Goal: Information Seeking & Learning: Learn about a topic

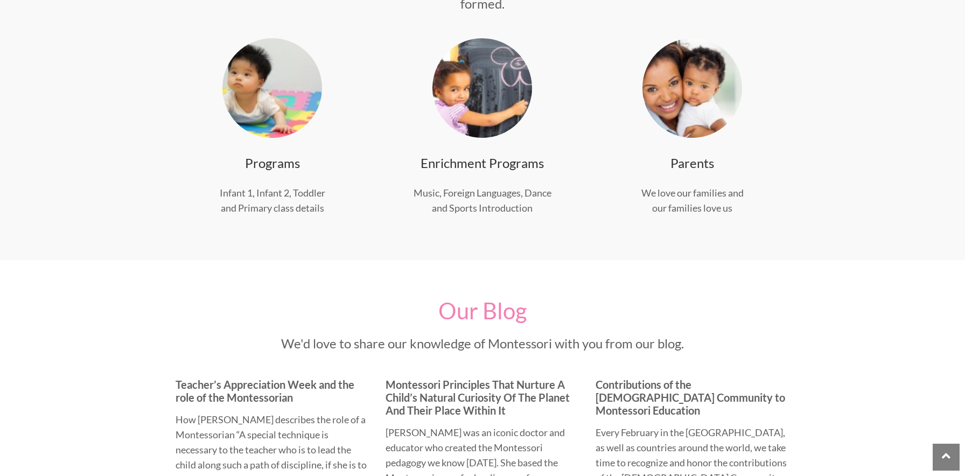
scroll to position [331, 0]
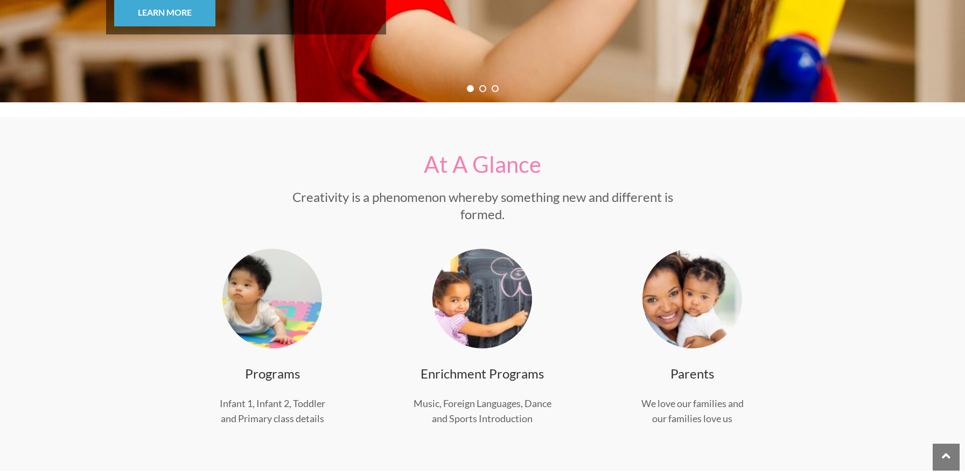
click at [490, 315] on img at bounding box center [482, 299] width 100 height 100
click at [492, 374] on link "Enrichment Programs" at bounding box center [481, 374] width 123 height 16
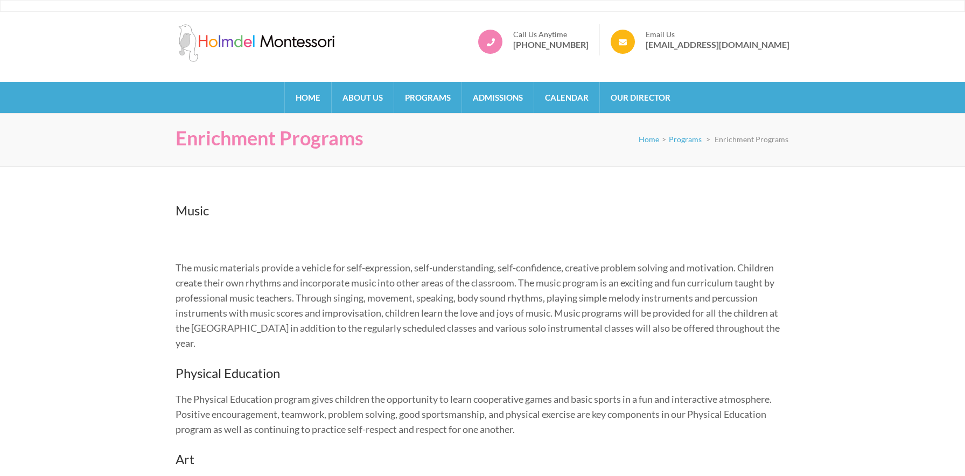
scroll to position [3, 0]
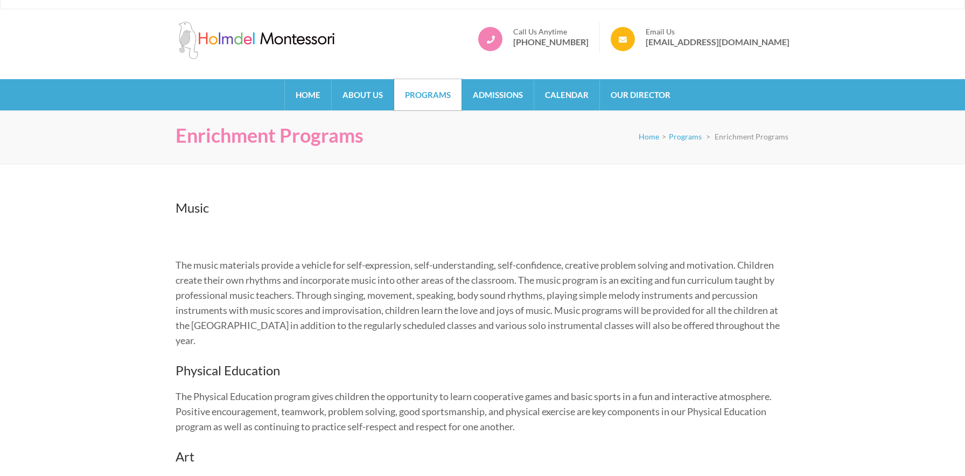
click at [442, 93] on link "Programs" at bounding box center [427, 94] width 67 height 31
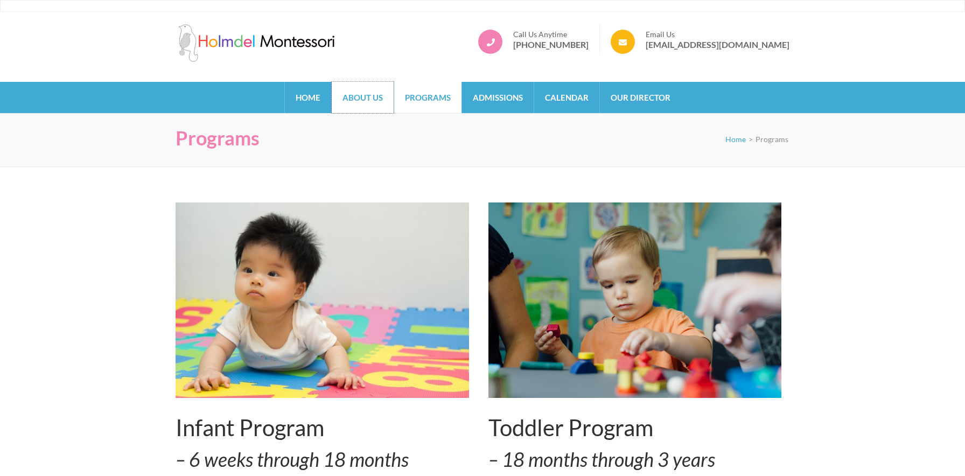
click at [378, 97] on link "About Us" at bounding box center [363, 97] width 62 height 31
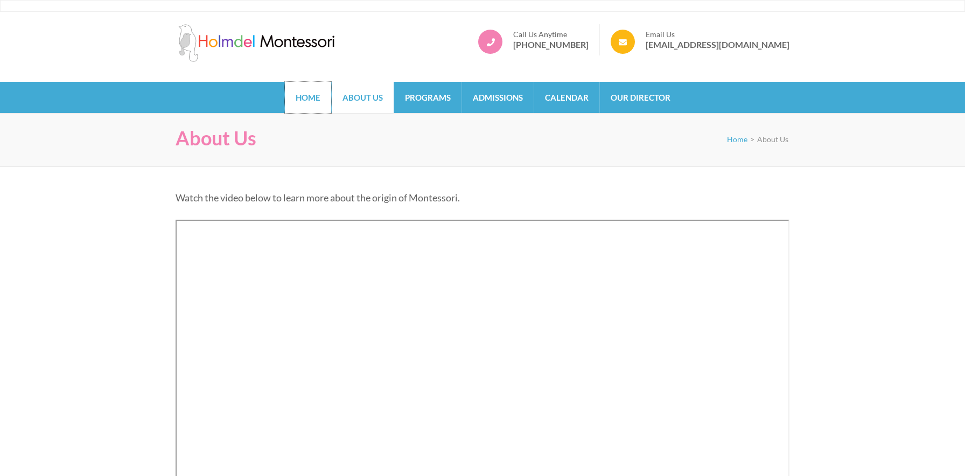
click at [318, 95] on link "Home" at bounding box center [308, 97] width 46 height 31
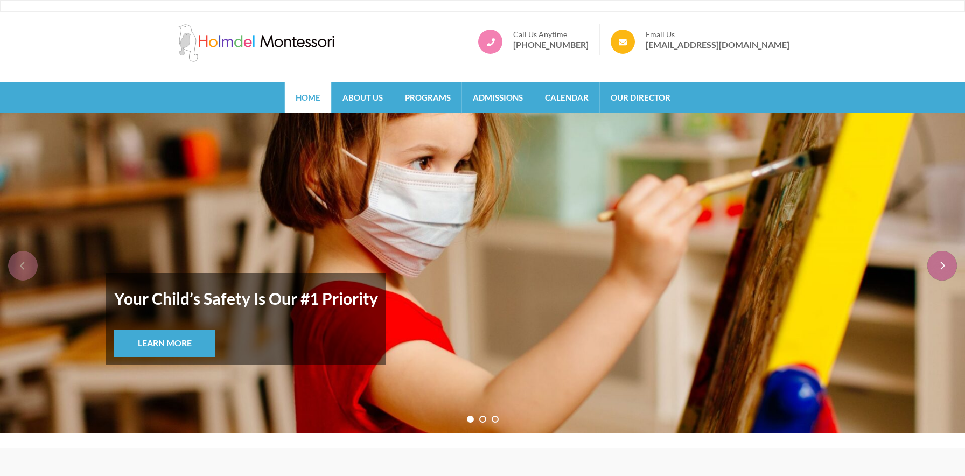
click at [942, 269] on div "next" at bounding box center [942, 266] width 30 height 30
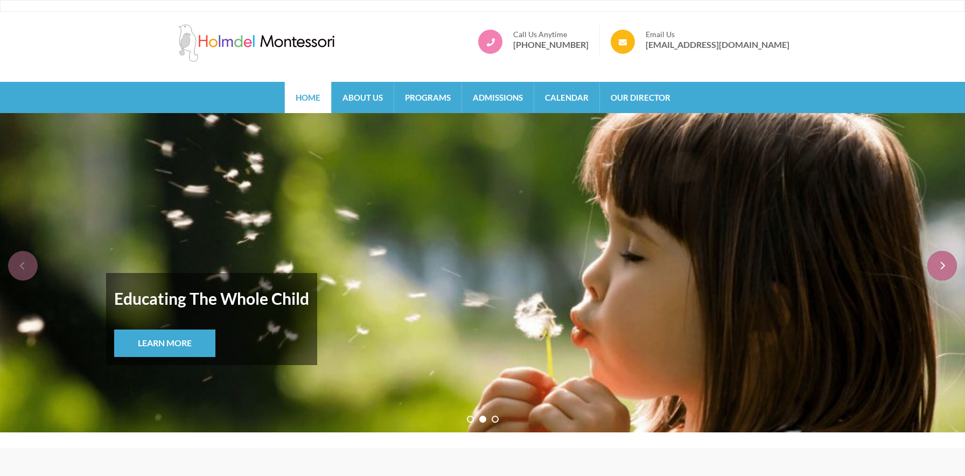
click at [942, 269] on div "next" at bounding box center [942, 266] width 30 height 30
click at [430, 101] on link "Programs" at bounding box center [427, 97] width 67 height 31
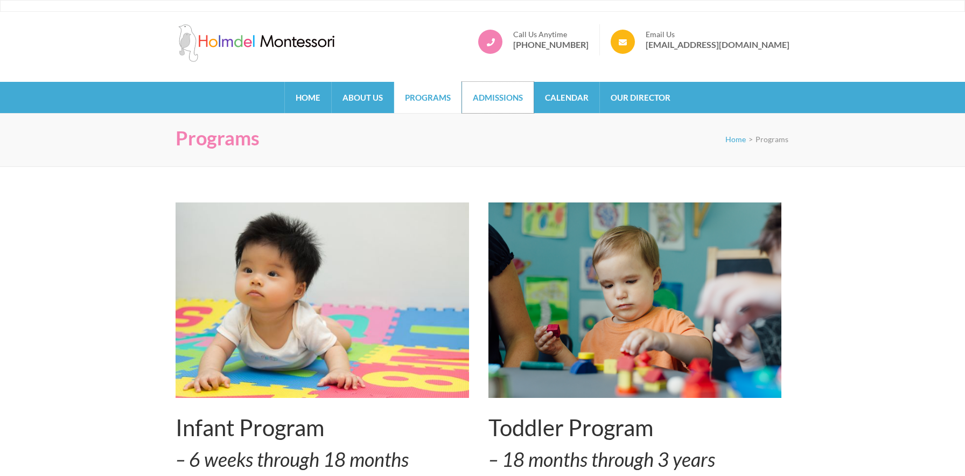
click at [512, 89] on link "Admissions" at bounding box center [498, 97] width 72 height 31
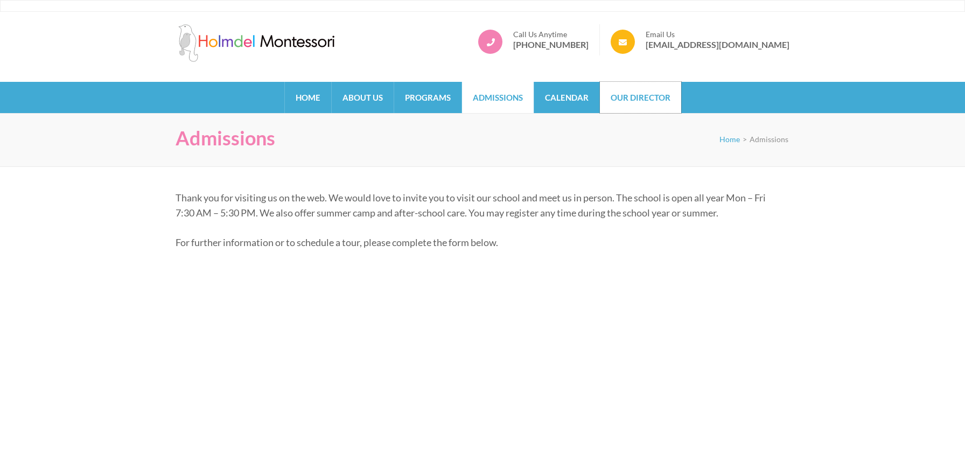
click at [653, 108] on link "Our Director" at bounding box center [640, 97] width 81 height 31
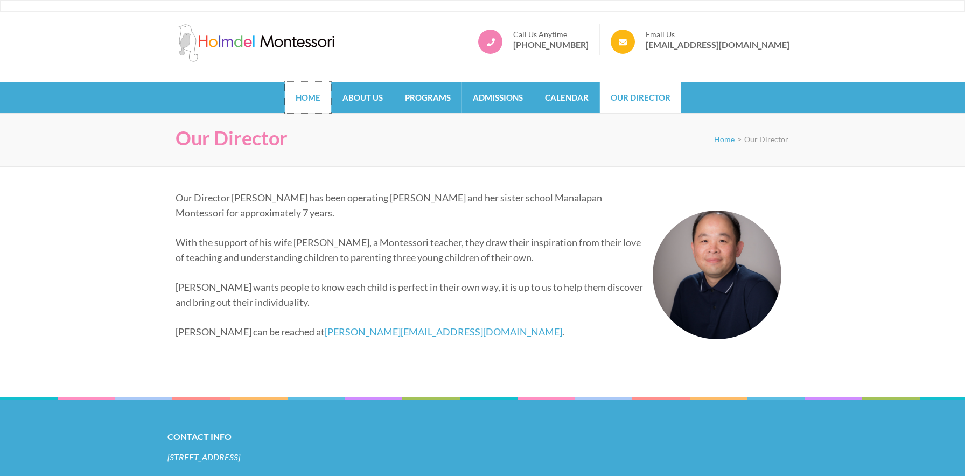
click at [300, 99] on link "Home" at bounding box center [308, 97] width 46 height 31
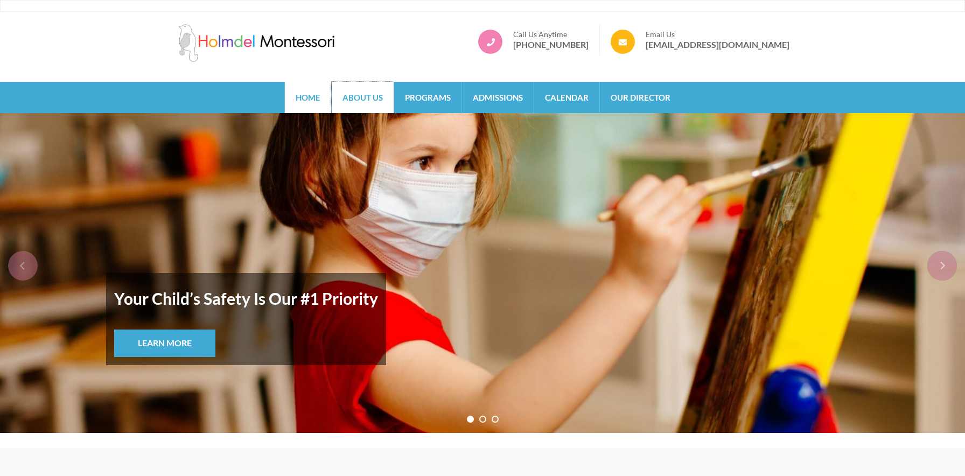
click at [349, 101] on link "About Us" at bounding box center [363, 97] width 62 height 31
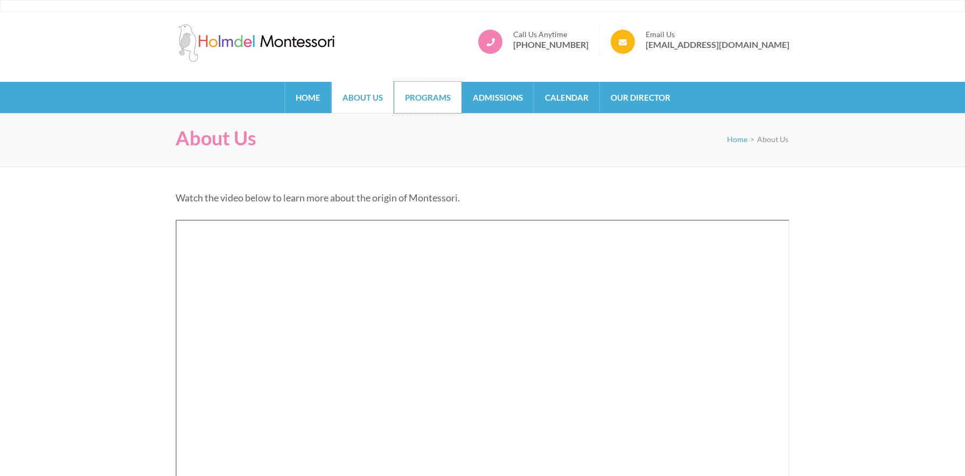
click at [432, 95] on link "Programs" at bounding box center [427, 97] width 67 height 31
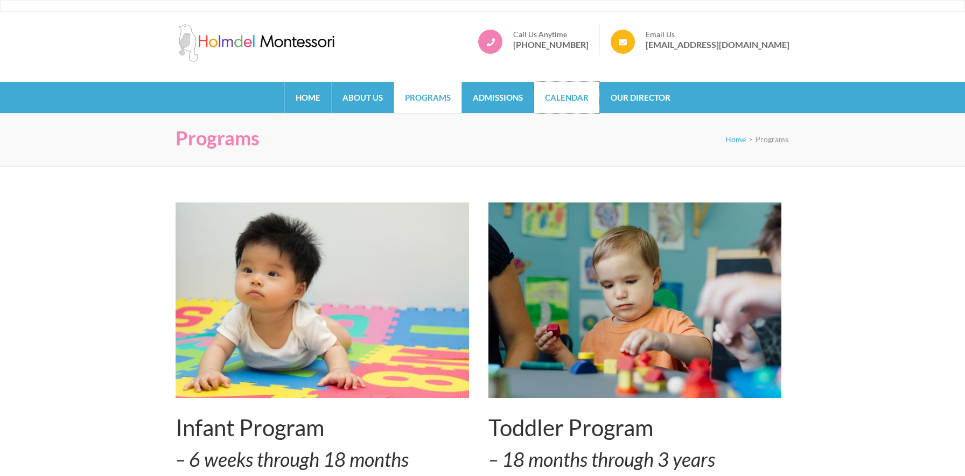
click at [548, 99] on link "Calendar" at bounding box center [566, 97] width 65 height 31
